Goal: Information Seeking & Learning: Find specific fact

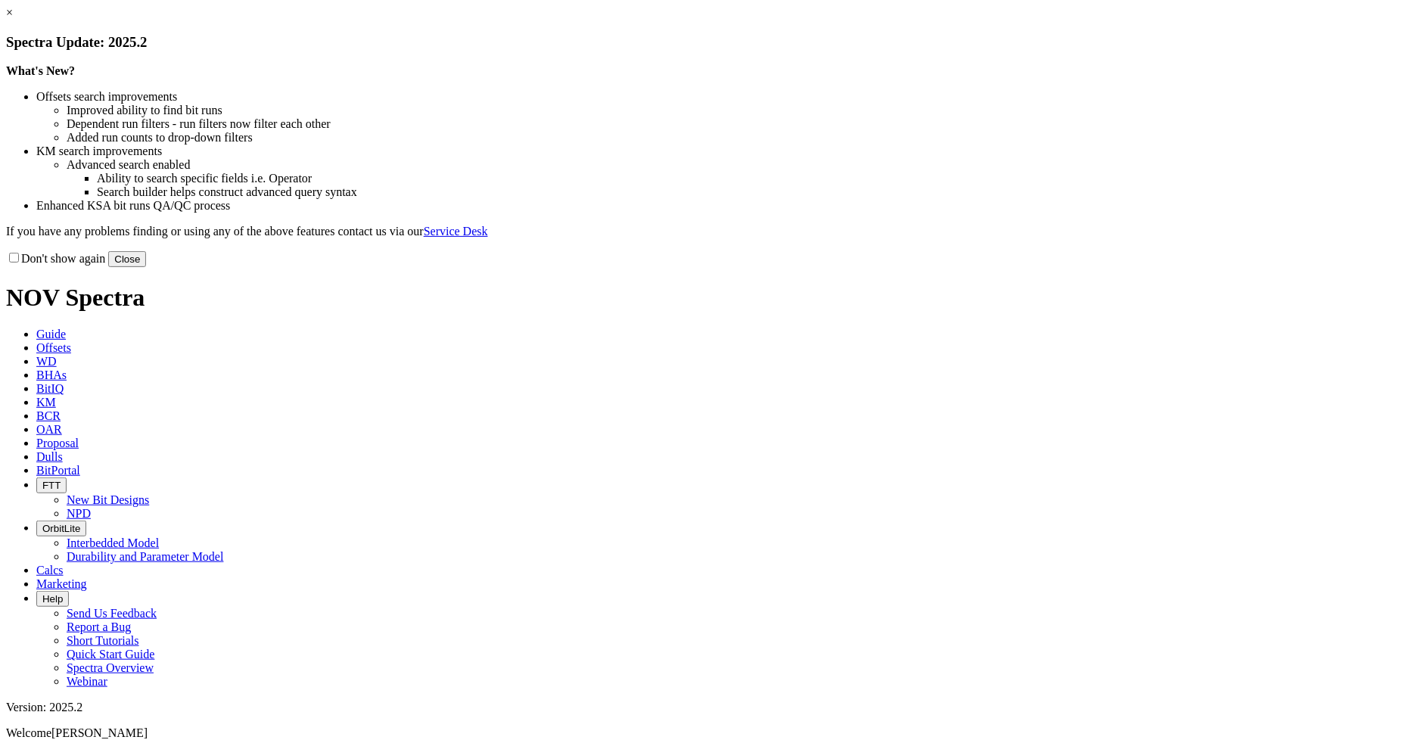
drag, startPoint x: 1010, startPoint y: 406, endPoint x: 987, endPoint y: 387, distance: 30.6
click at [146, 267] on button "Close" at bounding box center [127, 259] width 38 height 16
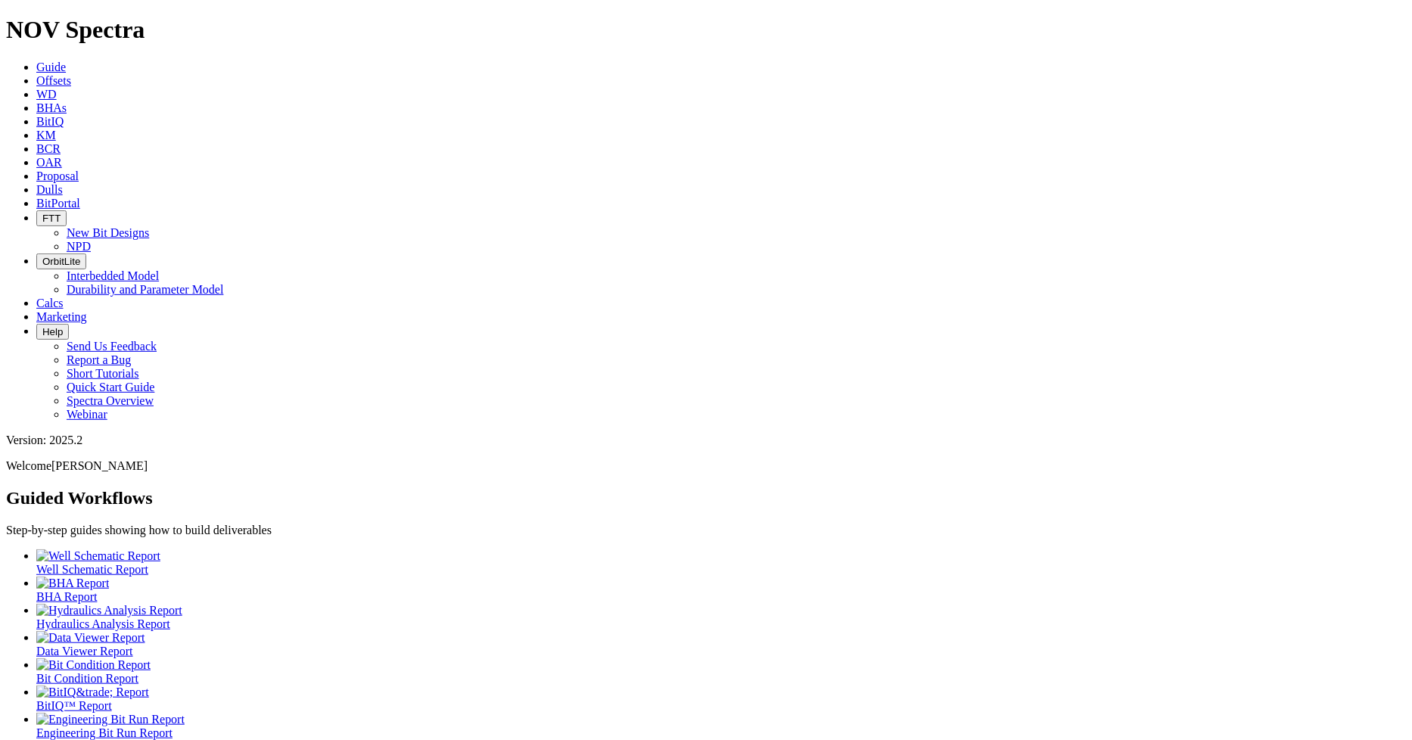
click at [71, 74] on link "Offsets" at bounding box center [53, 80] width 35 height 13
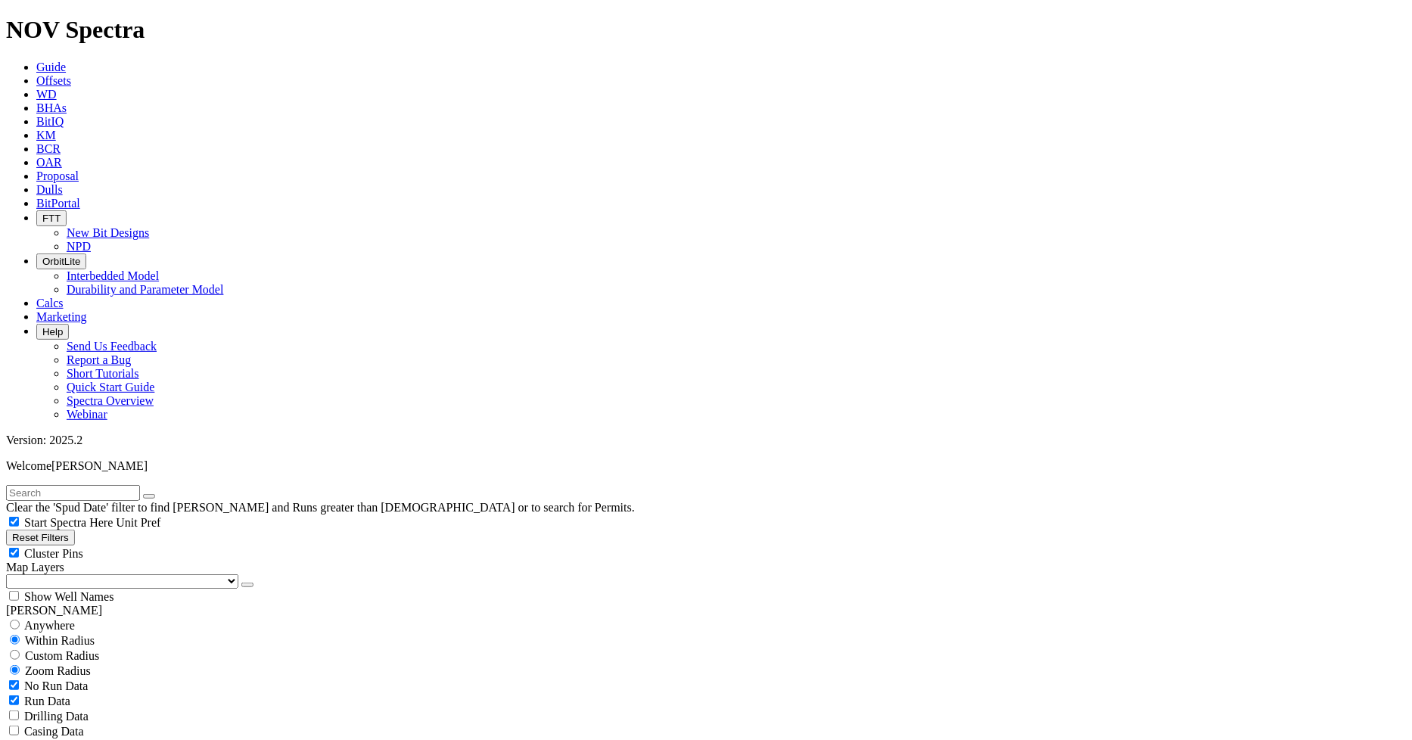
click at [140, 485] on input "text" at bounding box center [73, 493] width 134 height 16
type input "[PERSON_NAME] 1H"
click at [158, 494] on button "submit" at bounding box center [164, 496] width 12 height 5
click at [20, 620] on input "radio" at bounding box center [15, 625] width 10 height 10
radio input "true"
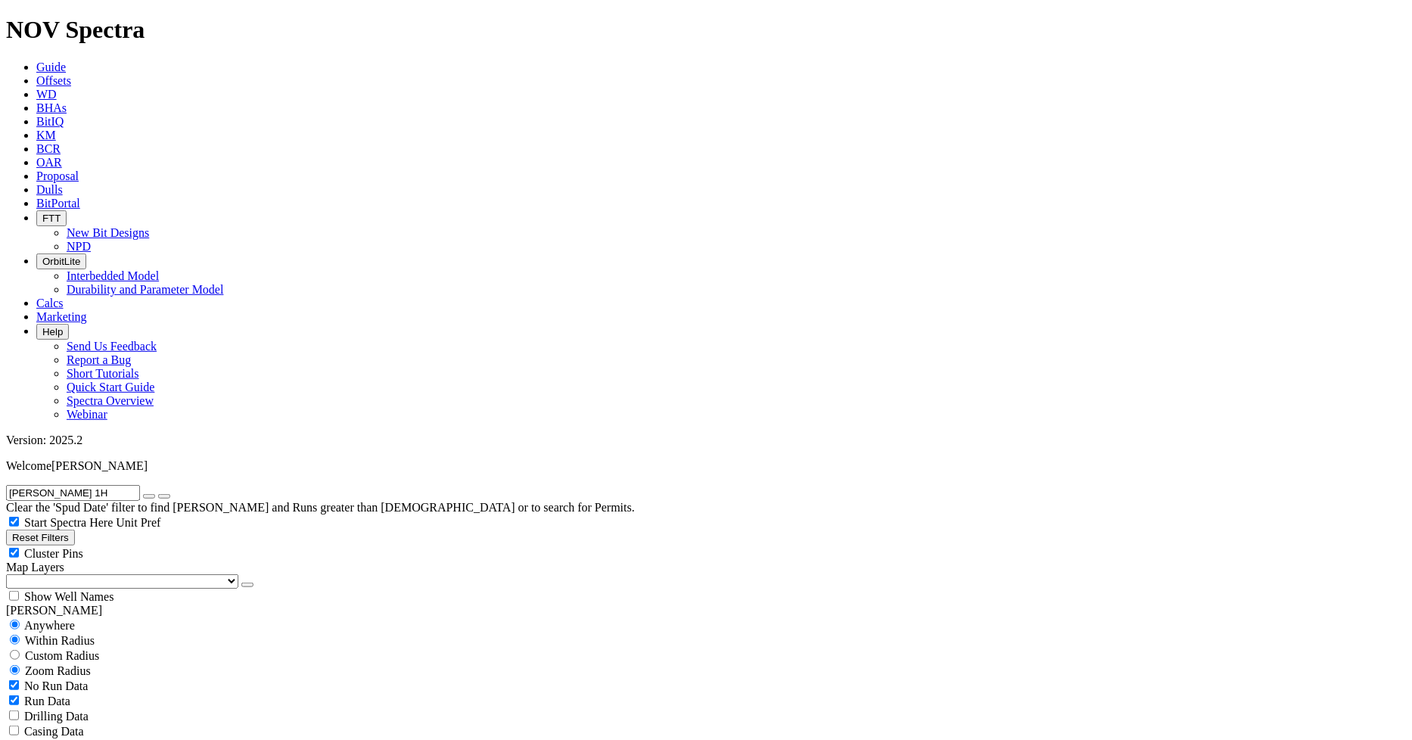
radio input "false"
